Goal: Information Seeking & Learning: Find specific fact

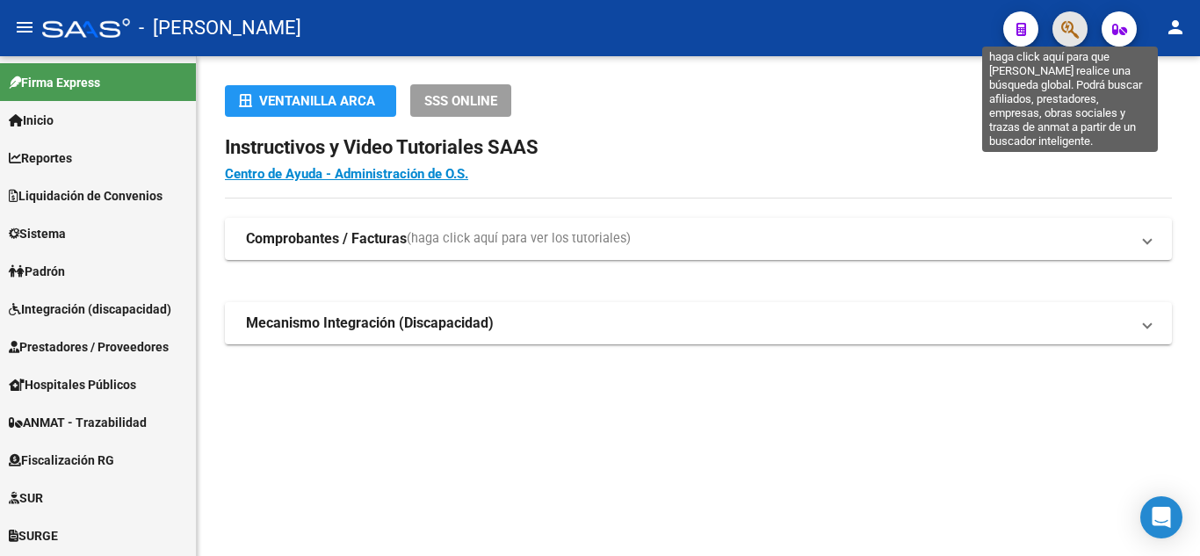
click at [1068, 27] on icon "button" at bounding box center [1070, 29] width 18 height 20
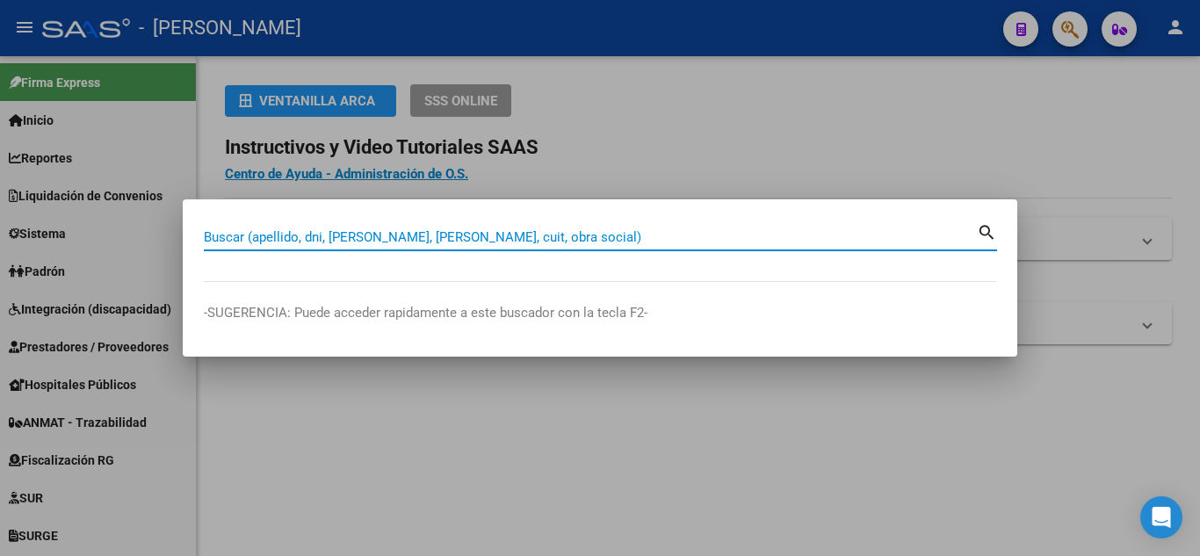
paste input "2891265630"
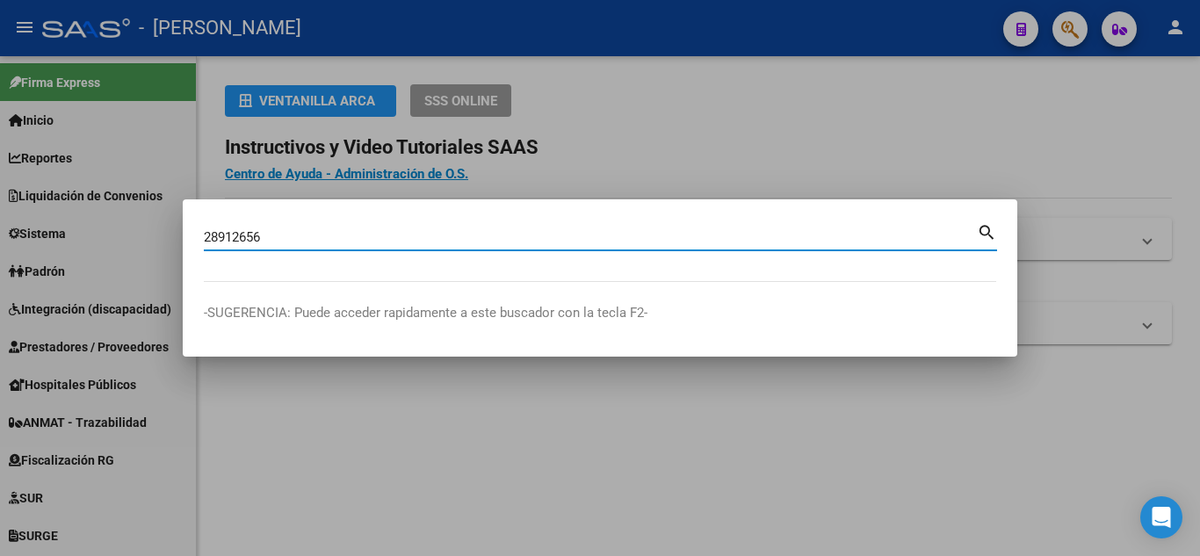
type input "28912656"
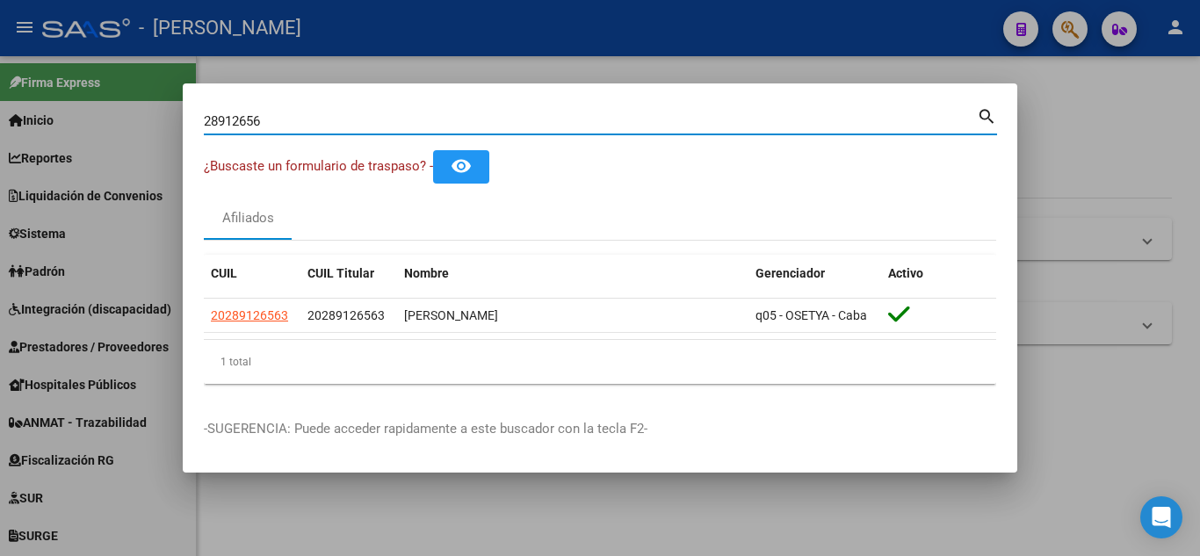
click at [248, 121] on input "28912656" at bounding box center [590, 121] width 773 height 16
click at [248, 119] on input "28912656" at bounding box center [590, 121] width 773 height 16
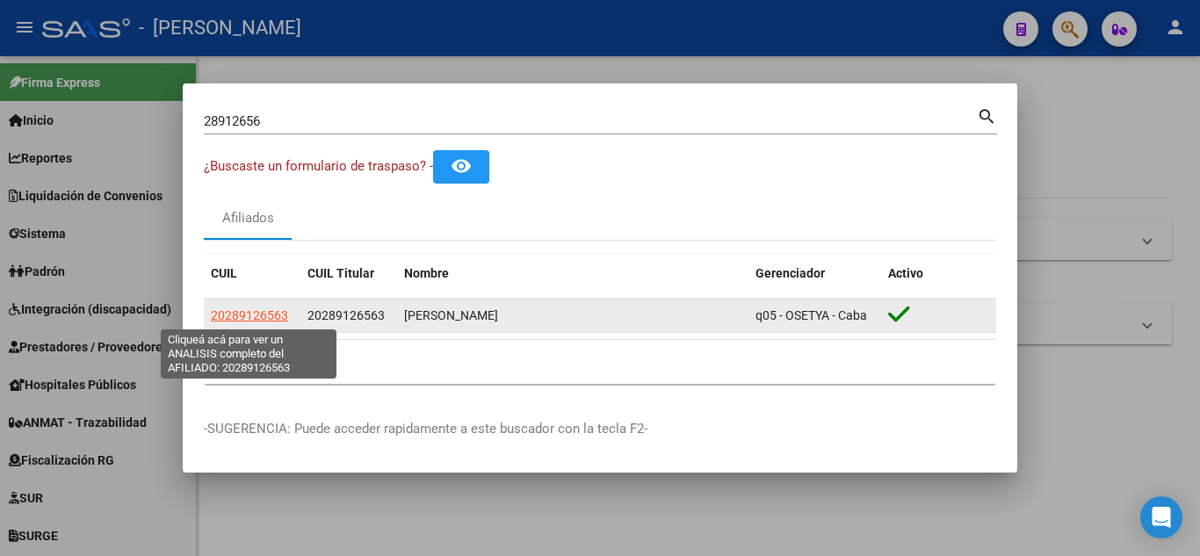
click at [284, 314] on span "20289126563" at bounding box center [249, 315] width 77 height 14
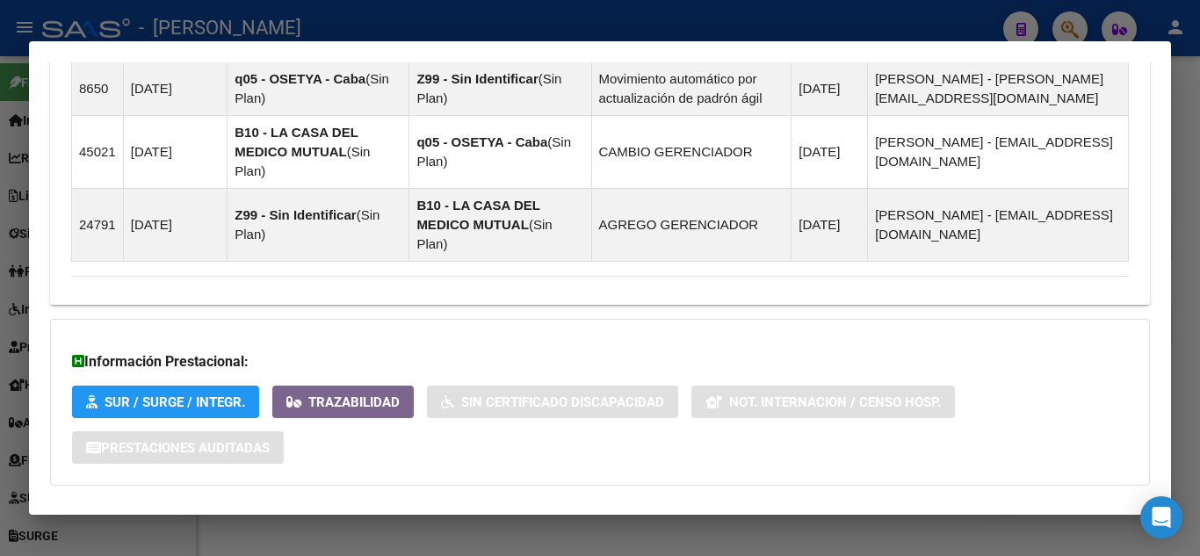
scroll to position [1350, 0]
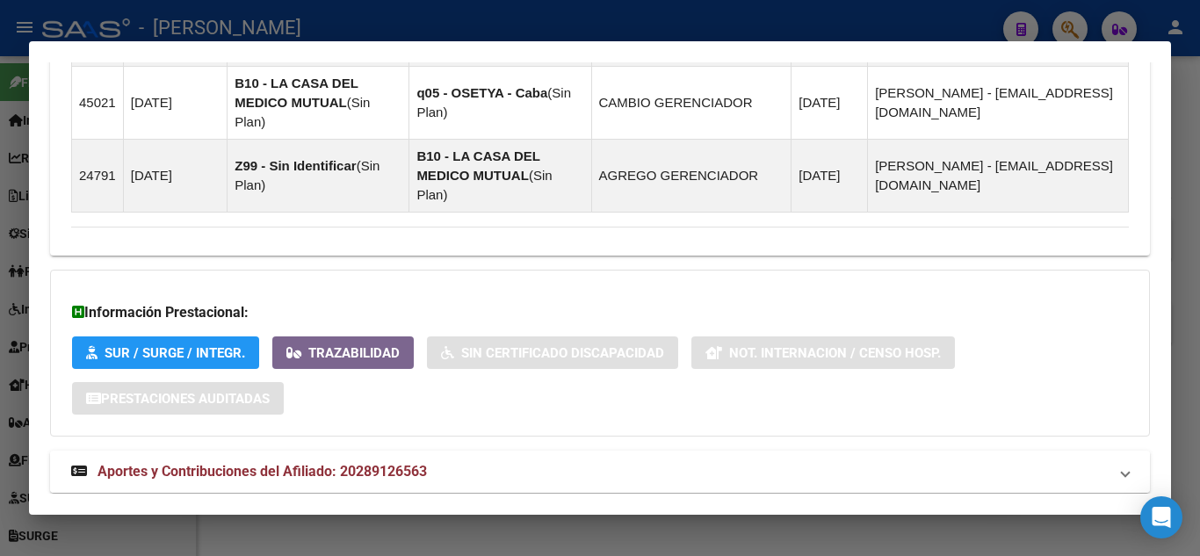
click at [264, 451] on mat-expansion-panel-header "Aportes y Contribuciones del Afiliado: 20289126563" at bounding box center [600, 472] width 1100 height 42
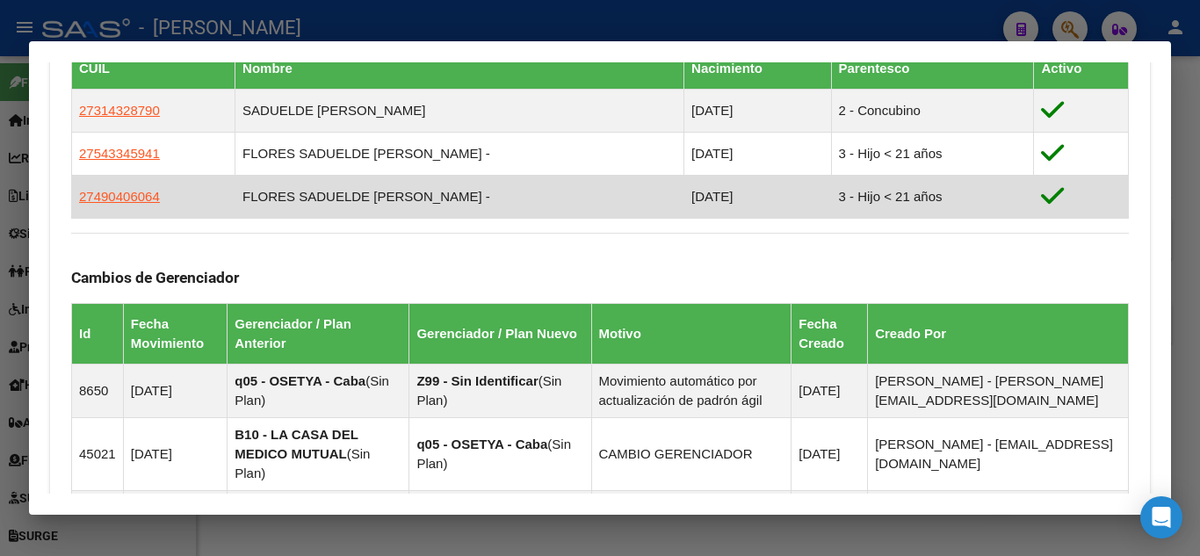
scroll to position [911, 0]
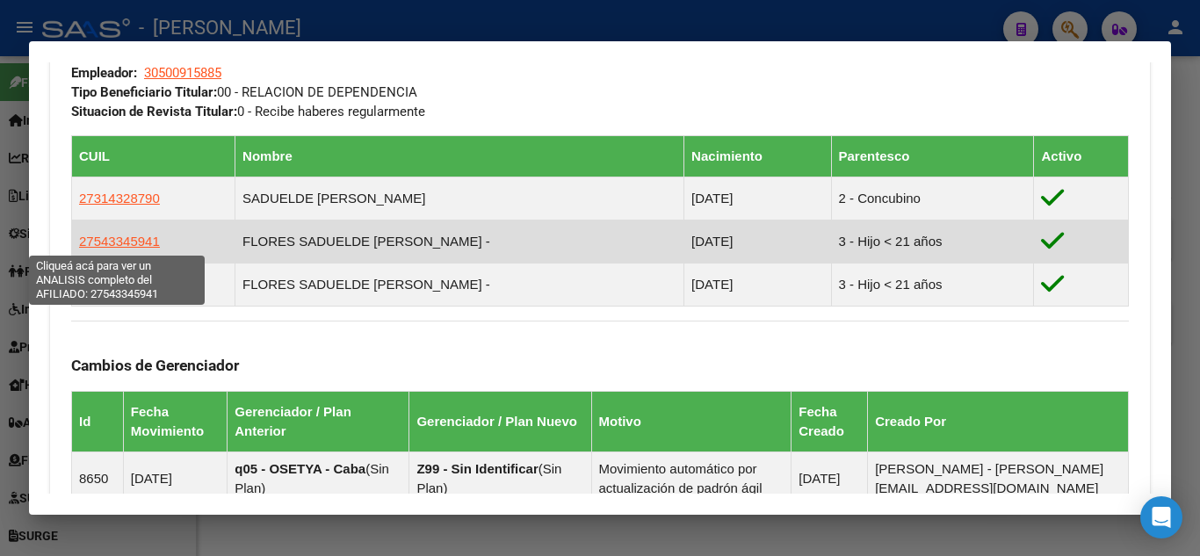
drag, startPoint x: 94, startPoint y: 243, endPoint x: 150, endPoint y: 247, distance: 56.3
click at [150, 247] on span "27543345941" at bounding box center [119, 241] width 81 height 15
copy span "54334594"
type textarea "27543345941"
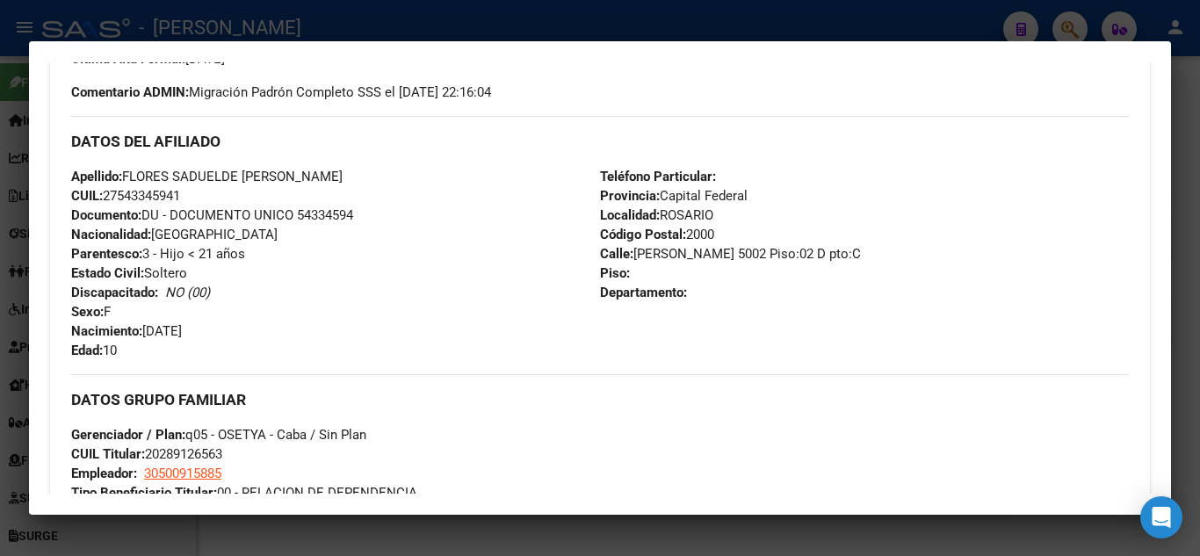
scroll to position [0, 0]
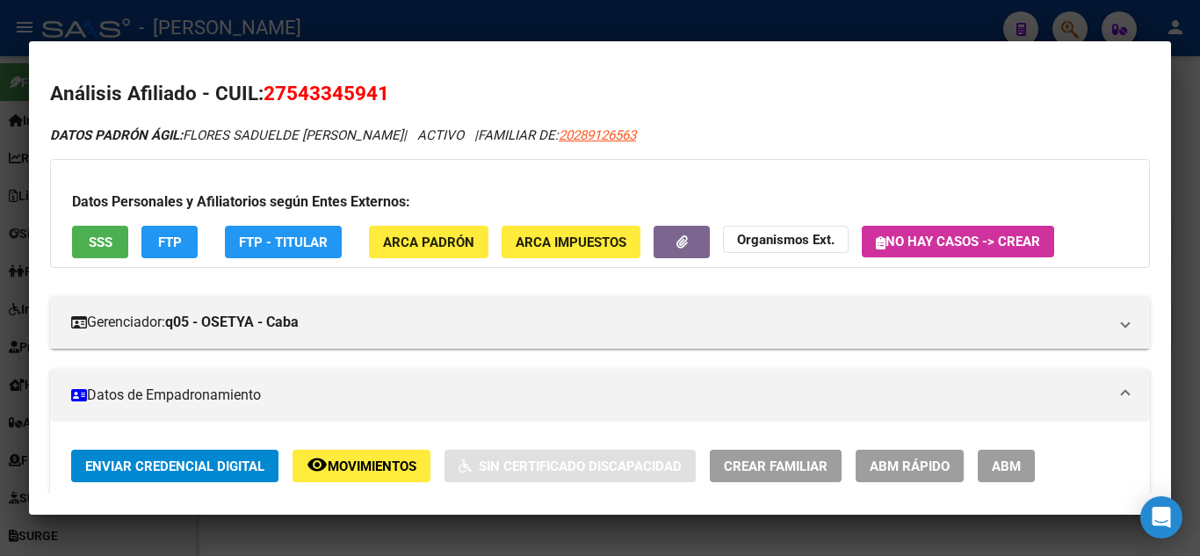
drag, startPoint x: 288, startPoint y: 91, endPoint x: 375, endPoint y: 98, distance: 87.3
click at [375, 98] on span "27543345941" at bounding box center [327, 93] width 126 height 23
copy span "54334594"
click at [816, 24] on div at bounding box center [600, 278] width 1200 height 556
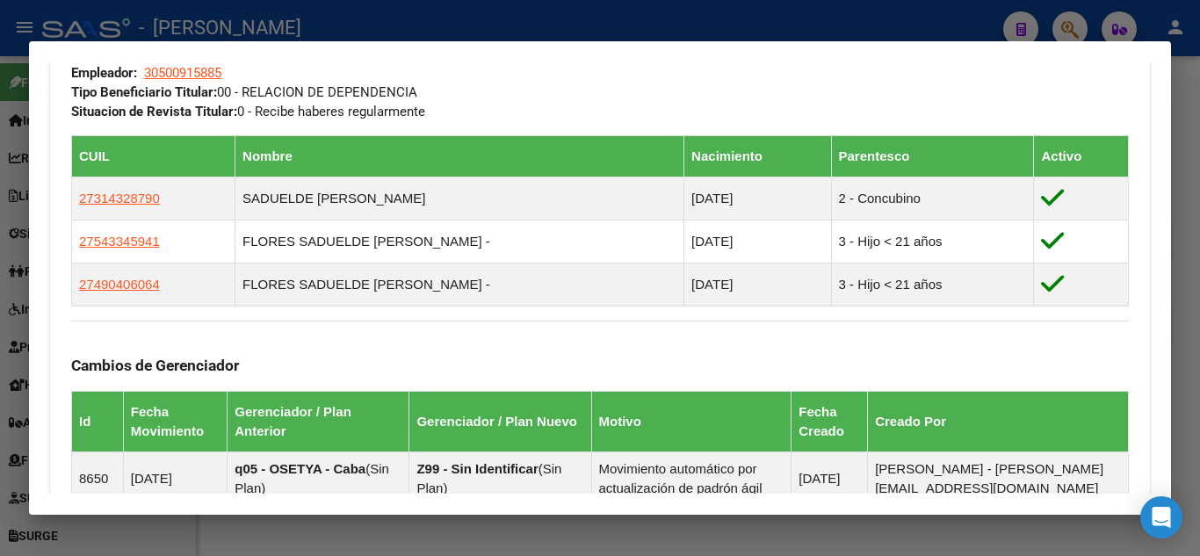
click at [1133, 29] on div at bounding box center [600, 278] width 1200 height 556
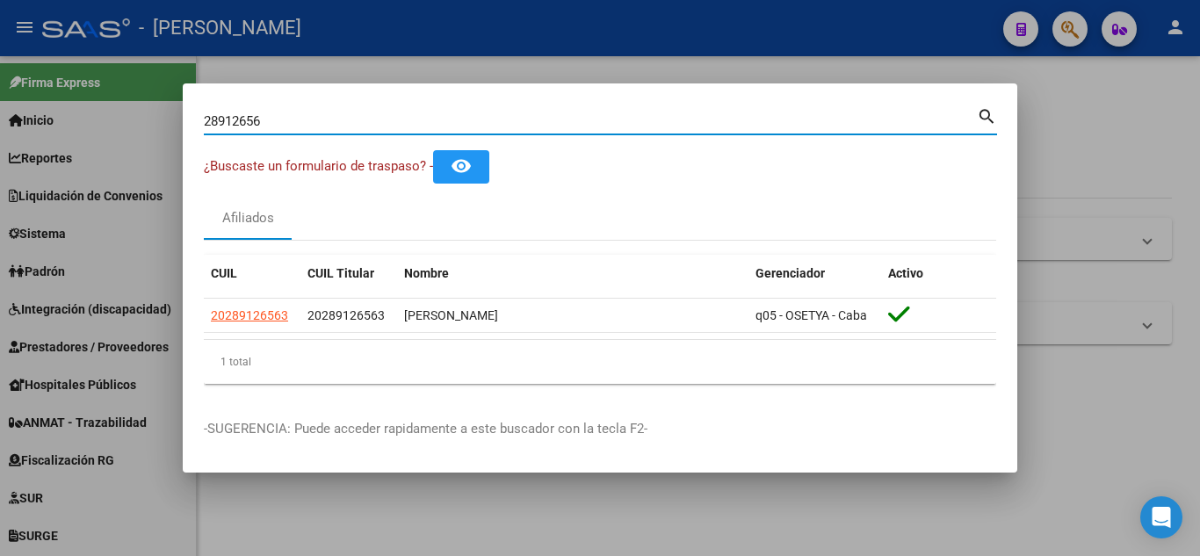
drag, startPoint x: 63, startPoint y: 129, endPoint x: 33, endPoint y: 132, distance: 30.0
click at [40, 132] on div "28912656 Buscar (apellido, dni, cuil, nro traspaso, cuit, obra social) search ¿…" at bounding box center [600, 278] width 1200 height 556
paste input "92226177"
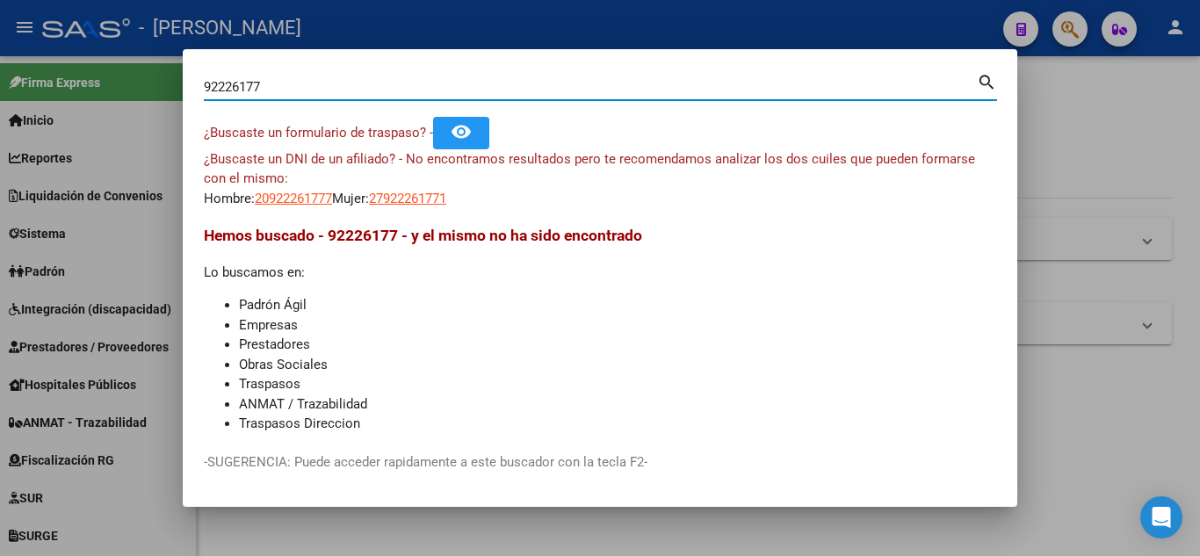
drag, startPoint x: 293, startPoint y: 94, endPoint x: 111, endPoint y: 68, distance: 184.6
click at [111, 68] on div "92226177 Buscar (apellido, dni, cuil, nro traspaso, cuit, obra social) search ¿…" at bounding box center [600, 278] width 1200 height 556
paste input "75693963"
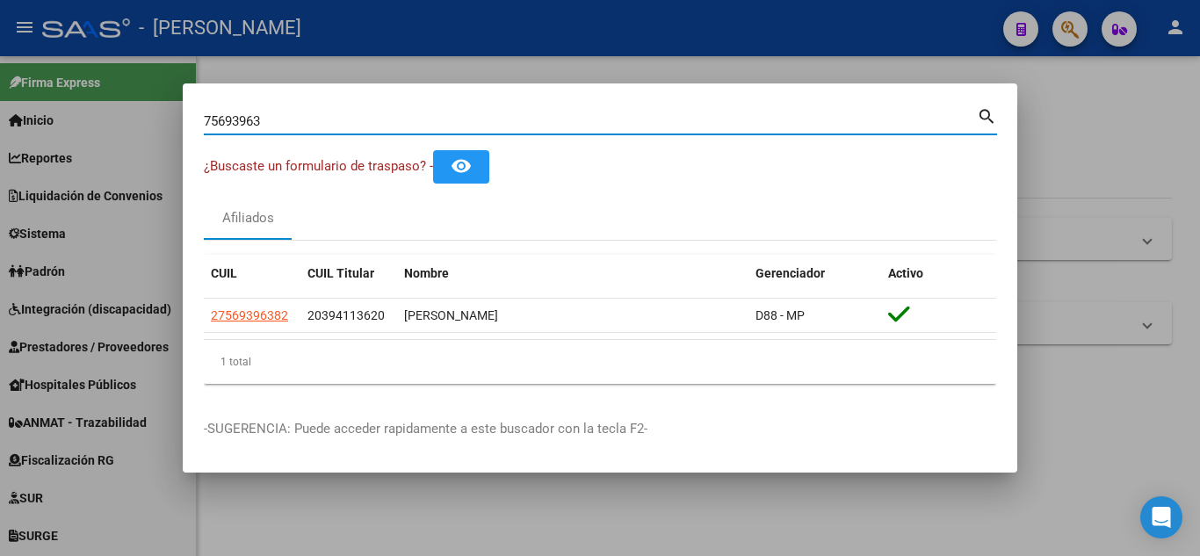
drag, startPoint x: 212, startPoint y: 118, endPoint x: 240, endPoint y: 116, distance: 28.2
click at [209, 118] on input "75693963" at bounding box center [590, 121] width 773 height 16
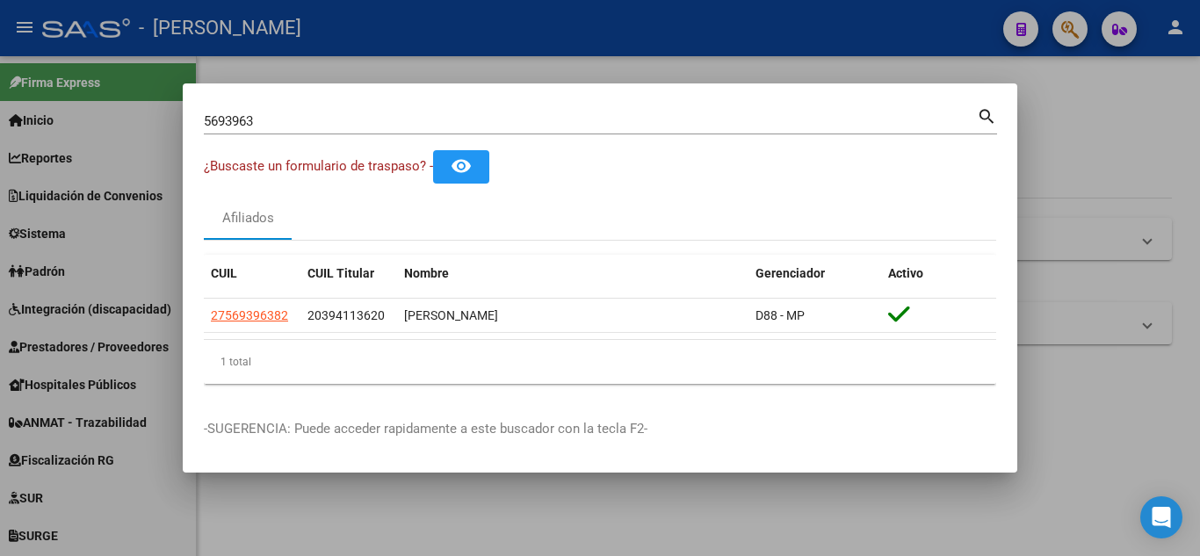
click at [279, 109] on div "5693963 [PERSON_NAME] (apellido, dni, [PERSON_NAME], [PERSON_NAME], cuit, obra …" at bounding box center [590, 121] width 773 height 26
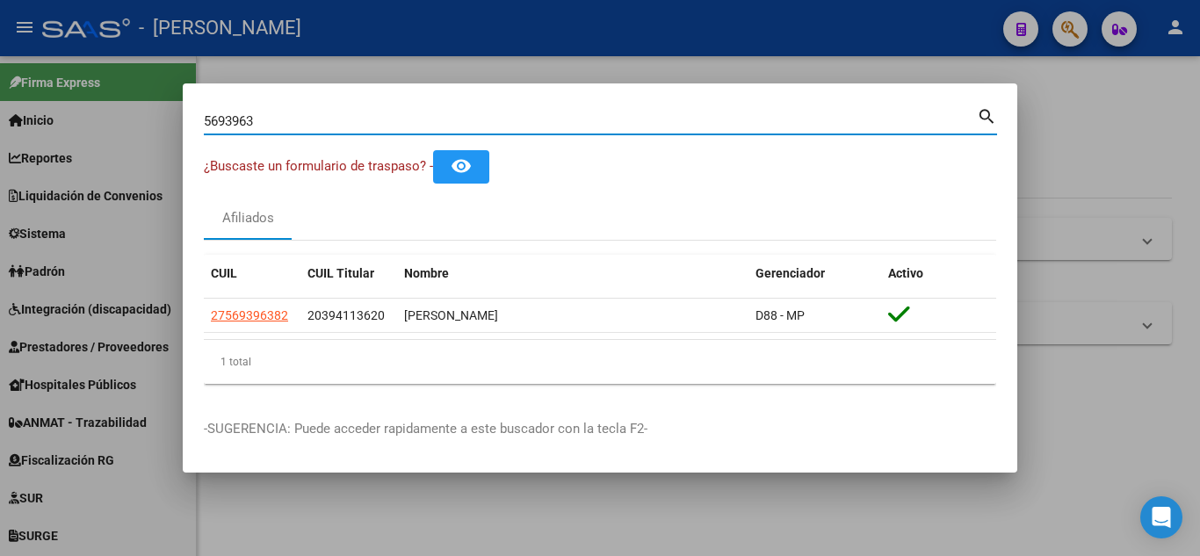
click at [279, 119] on input "5693963" at bounding box center [590, 121] width 773 height 16
click at [266, 118] on input "5693963" at bounding box center [590, 121] width 773 height 16
type input "56939638"
drag, startPoint x: 277, startPoint y: 120, endPoint x: 83, endPoint y: 145, distance: 194.9
click at [88, 142] on div "56939638 Buscar (apellido, dni, cuil, nro traspaso, cuit, obra social) search ¿…" at bounding box center [600, 278] width 1200 height 556
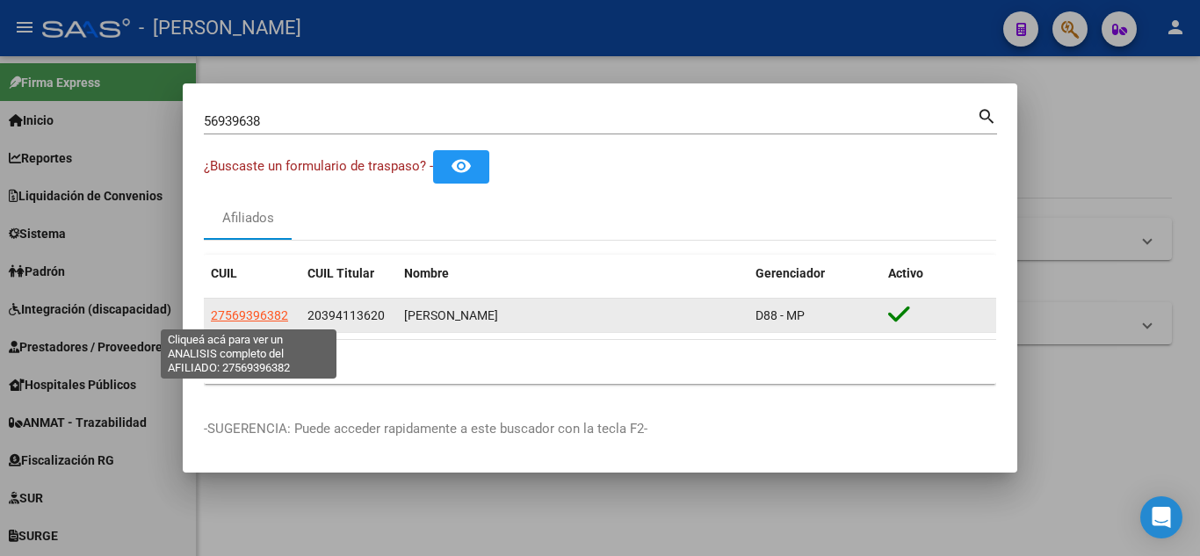
drag, startPoint x: 801, startPoint y: 316, endPoint x: 209, endPoint y: 308, distance: 592.2
click at [209, 308] on div "27569396382 20394113620 [PERSON_NAME] D88 - MP" at bounding box center [600, 316] width 793 height 35
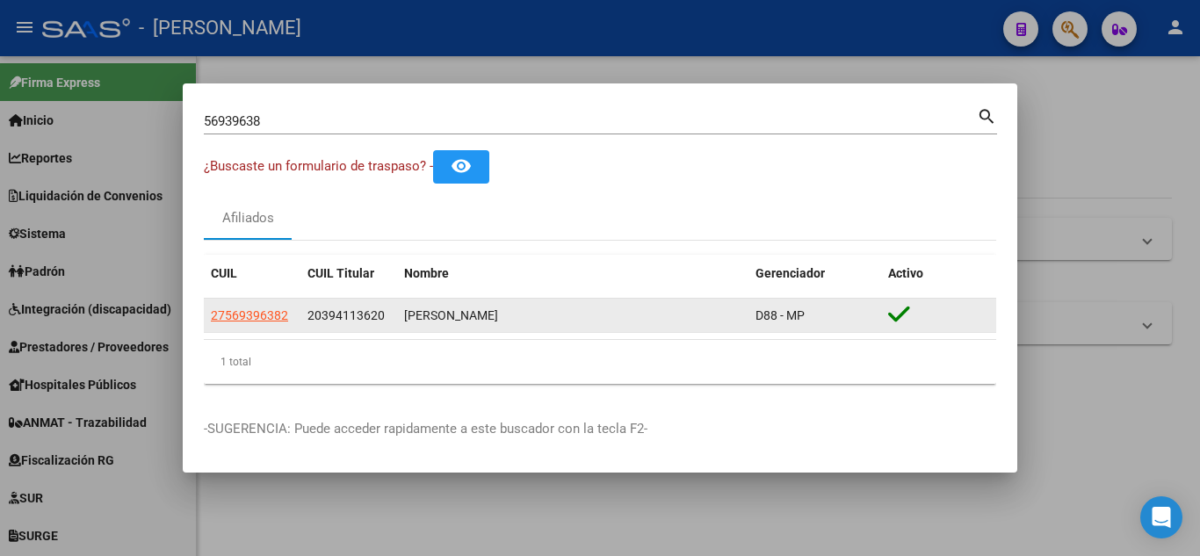
copy div "27569396382 20394113620 [PERSON_NAME] D88 - MP"
